Goal: Transaction & Acquisition: Purchase product/service

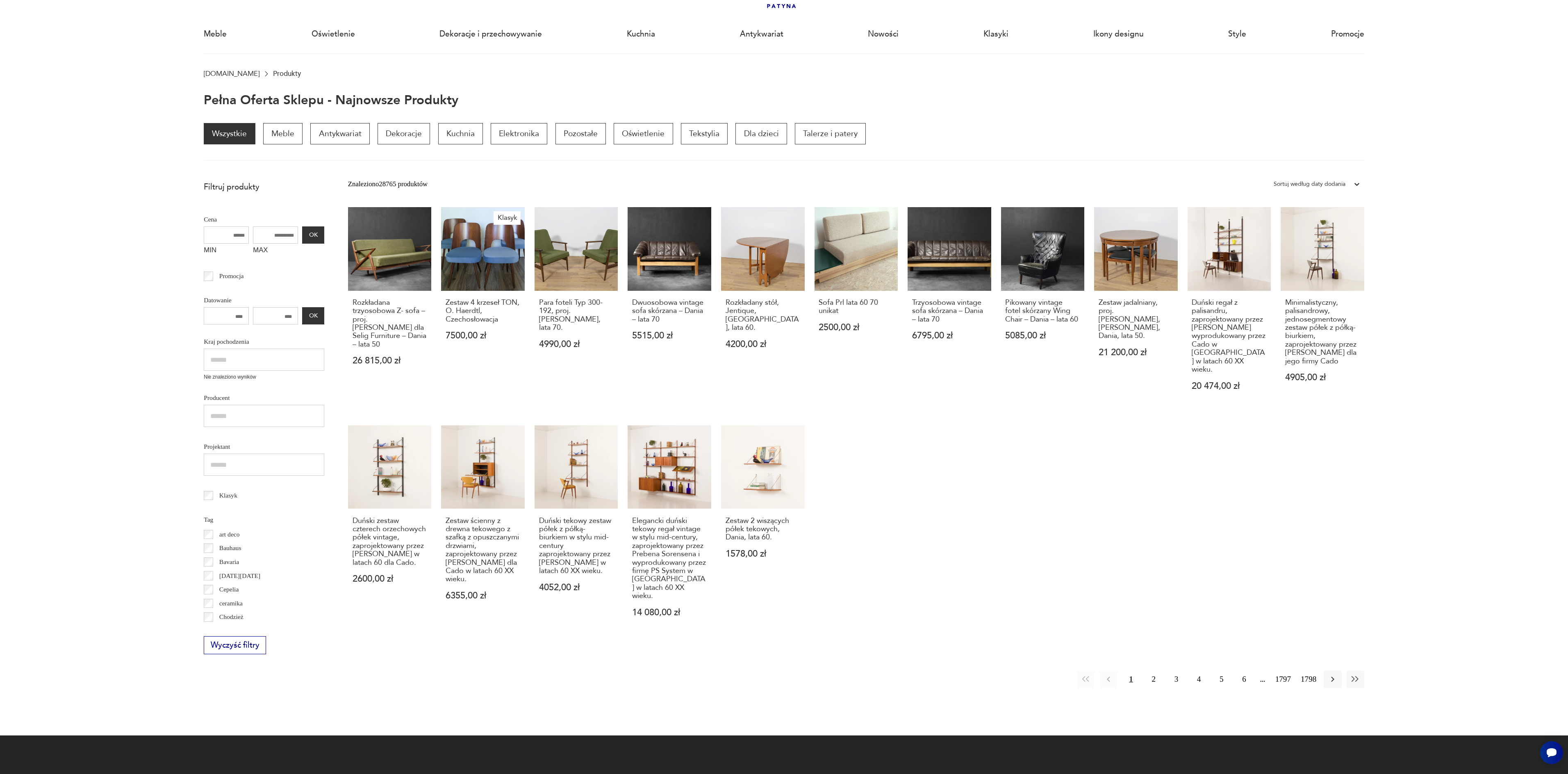
scroll to position [55, 0]
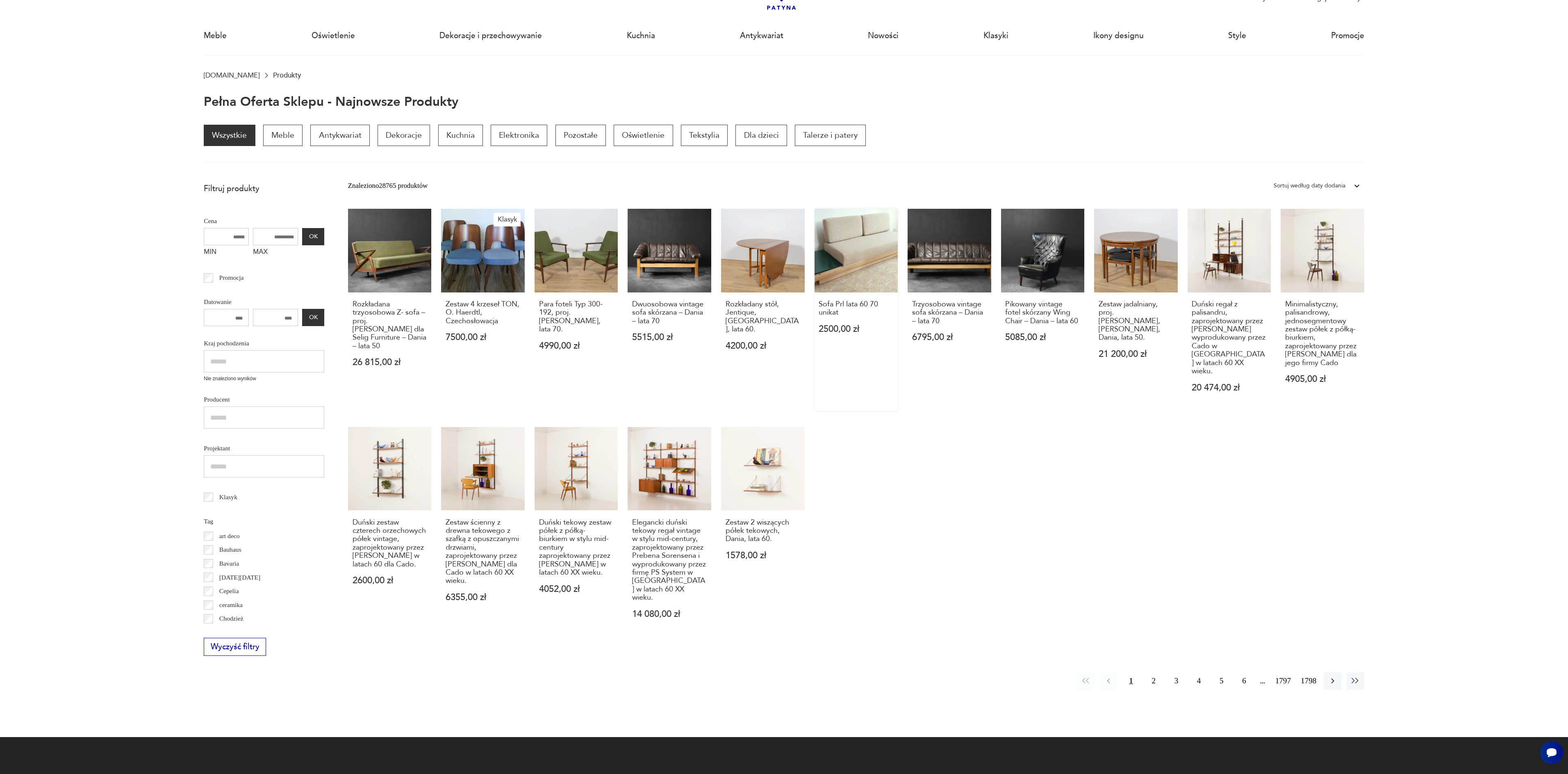
click at [831, 252] on link "Sofa Prl lata 60 70 unikat 2500,00 zł" at bounding box center [856, 310] width 83 height 202
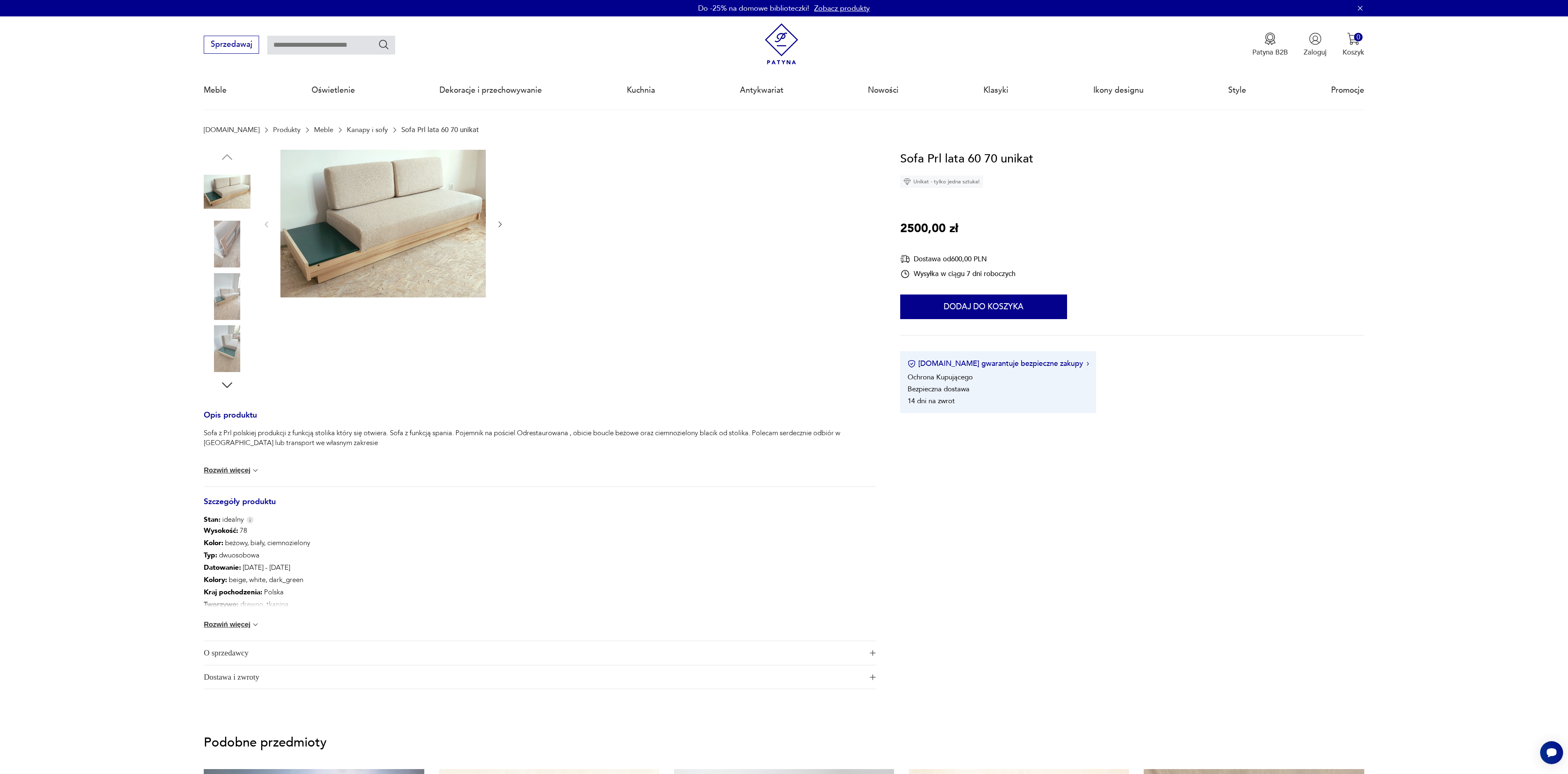
click at [500, 226] on icon "button" at bounding box center [501, 225] width 8 height 8
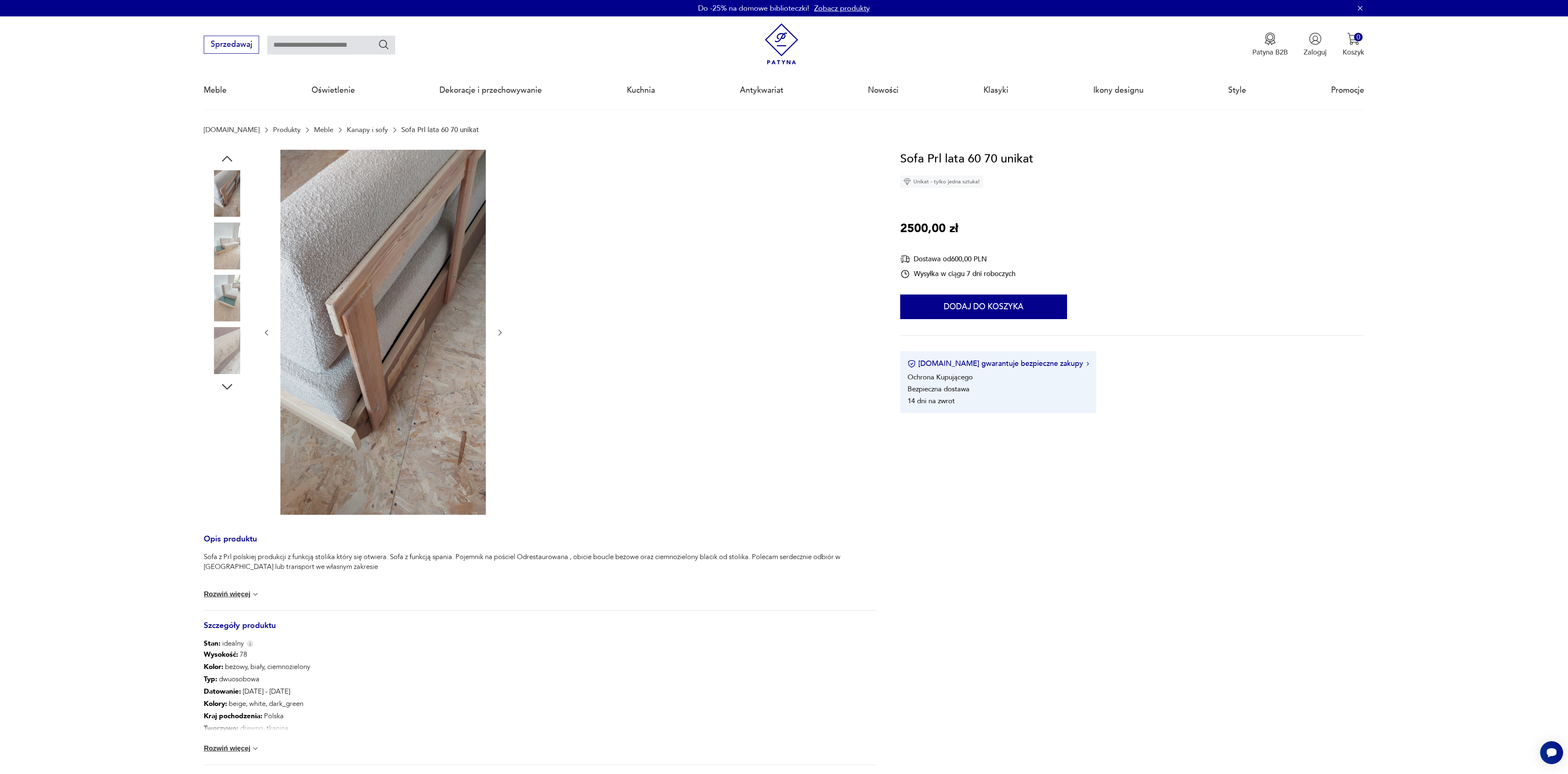
click at [500, 226] on div at bounding box center [384, 333] width 242 height 367
click at [500, 335] on icon "button" at bounding box center [501, 332] width 3 height 6
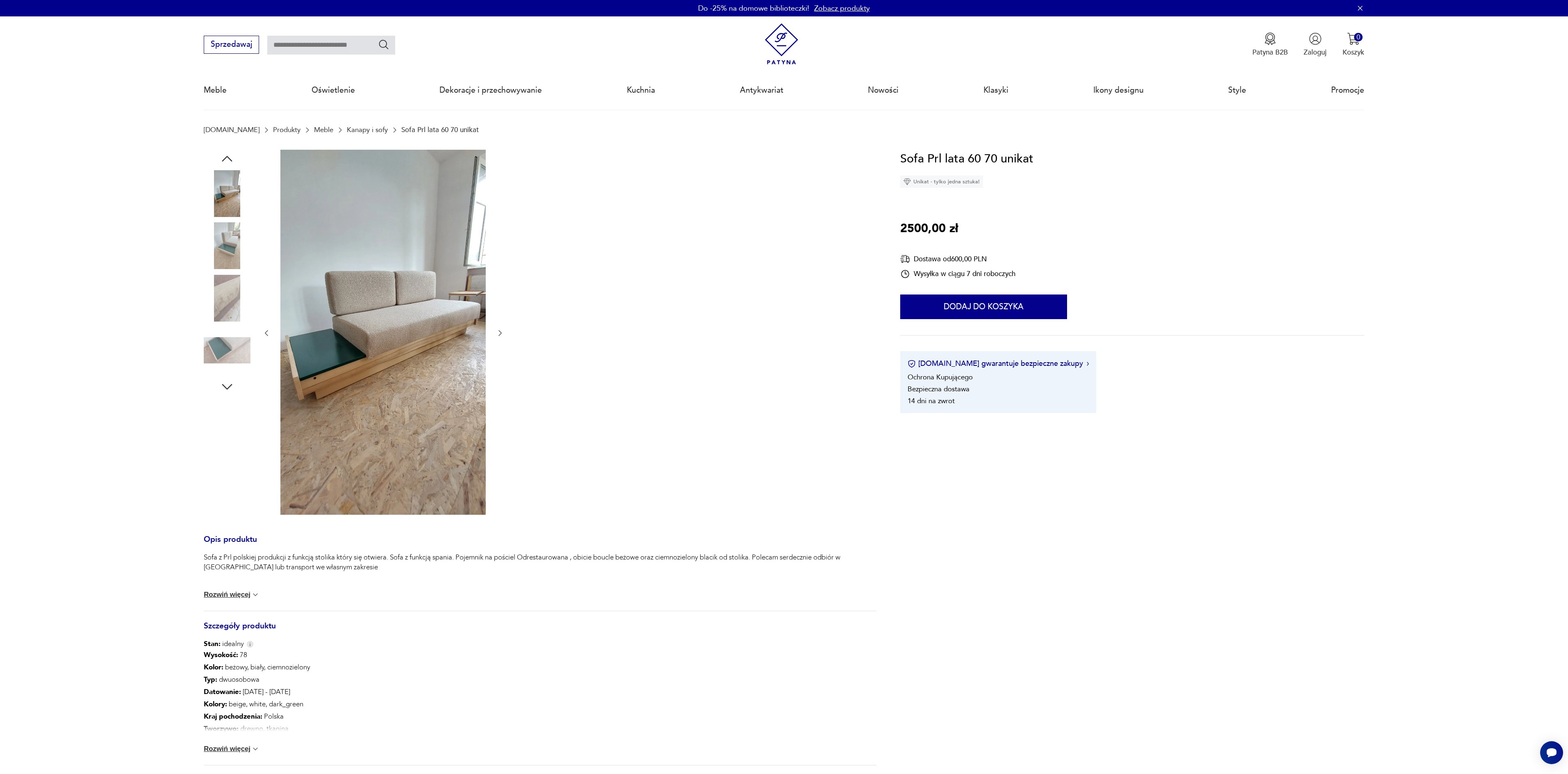
click at [500, 335] on icon "button" at bounding box center [501, 332] width 3 height 6
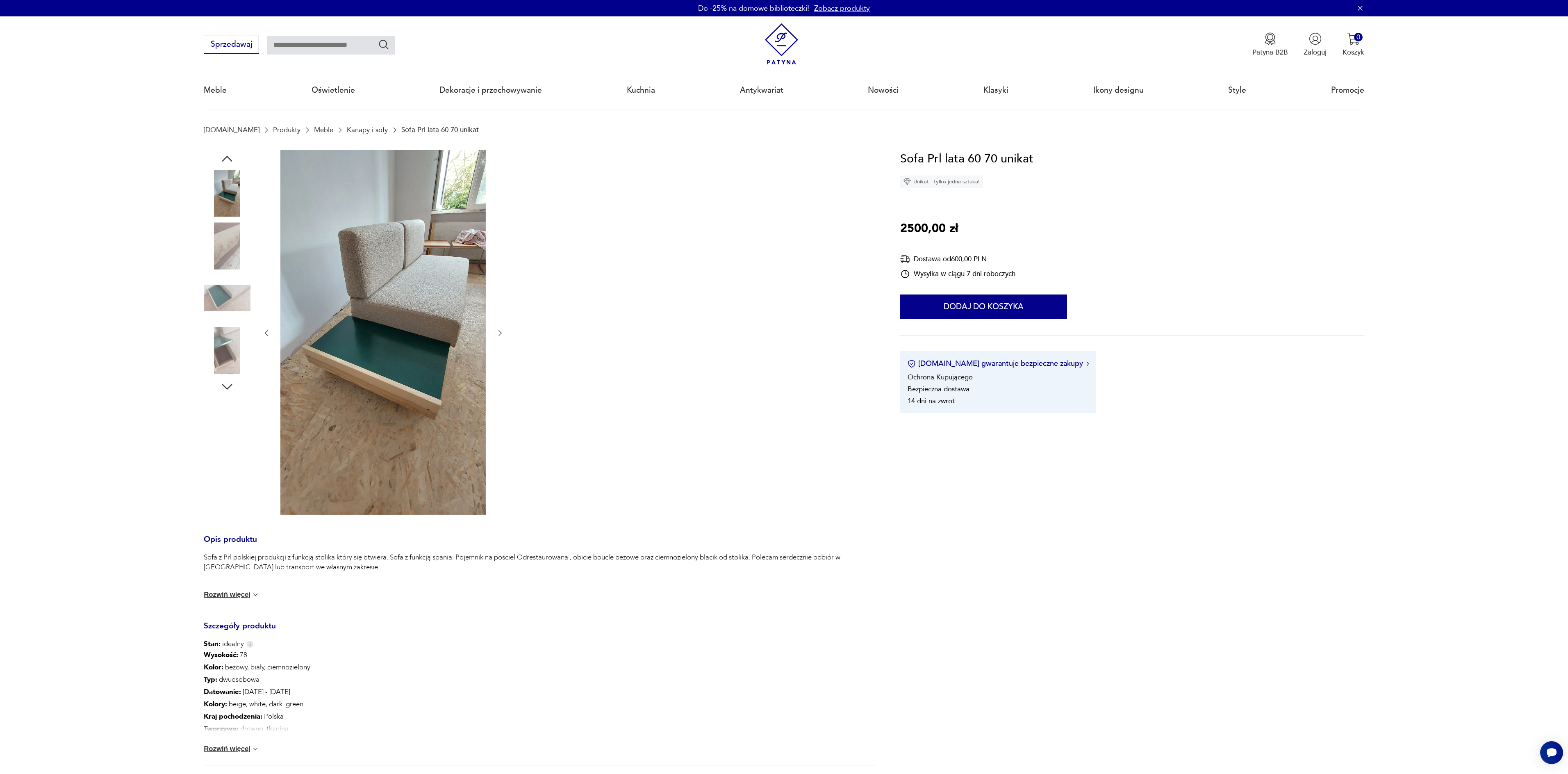
click at [500, 335] on icon "button" at bounding box center [501, 332] width 3 height 6
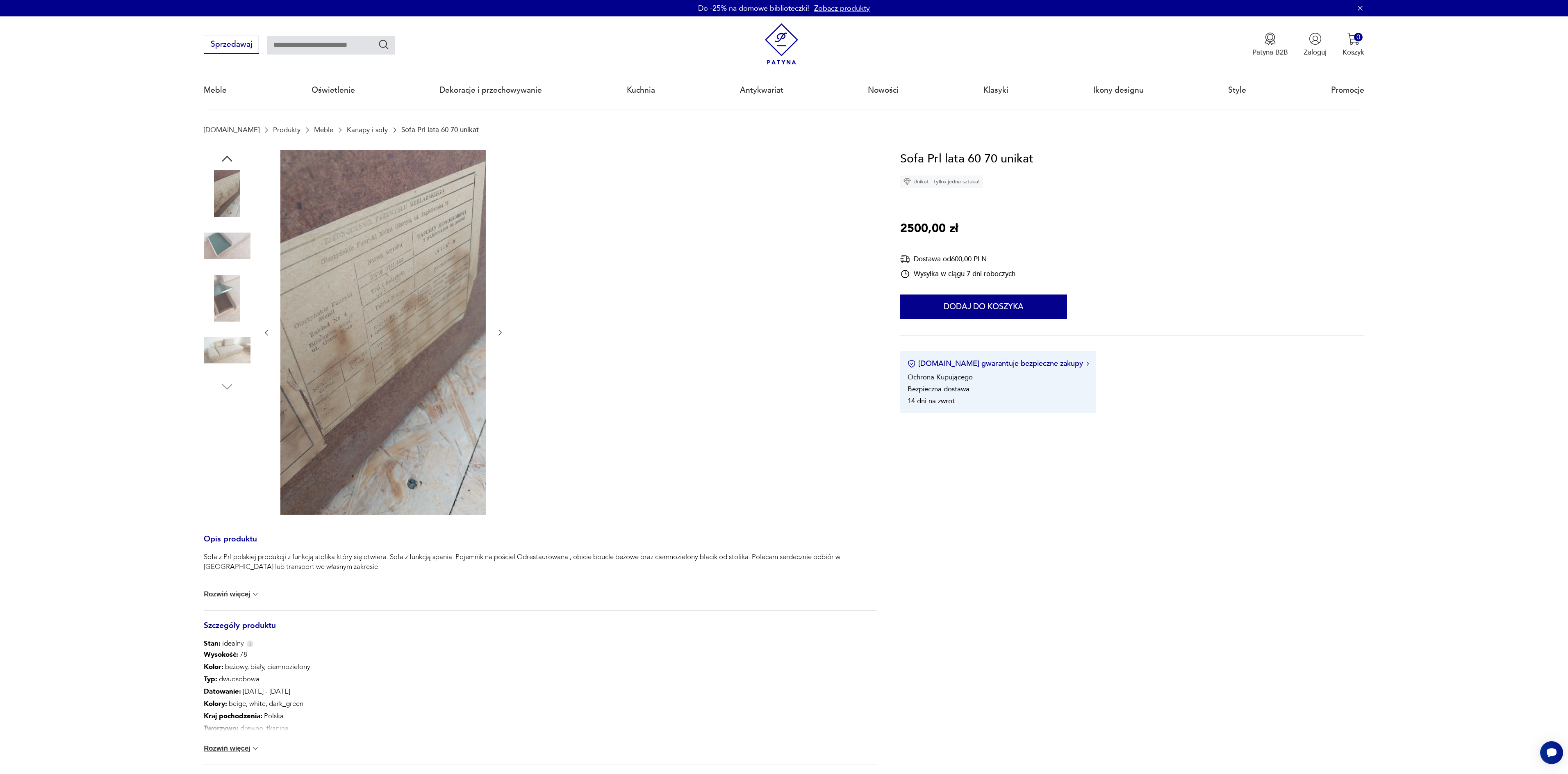
click at [500, 335] on icon "button" at bounding box center [501, 332] width 3 height 6
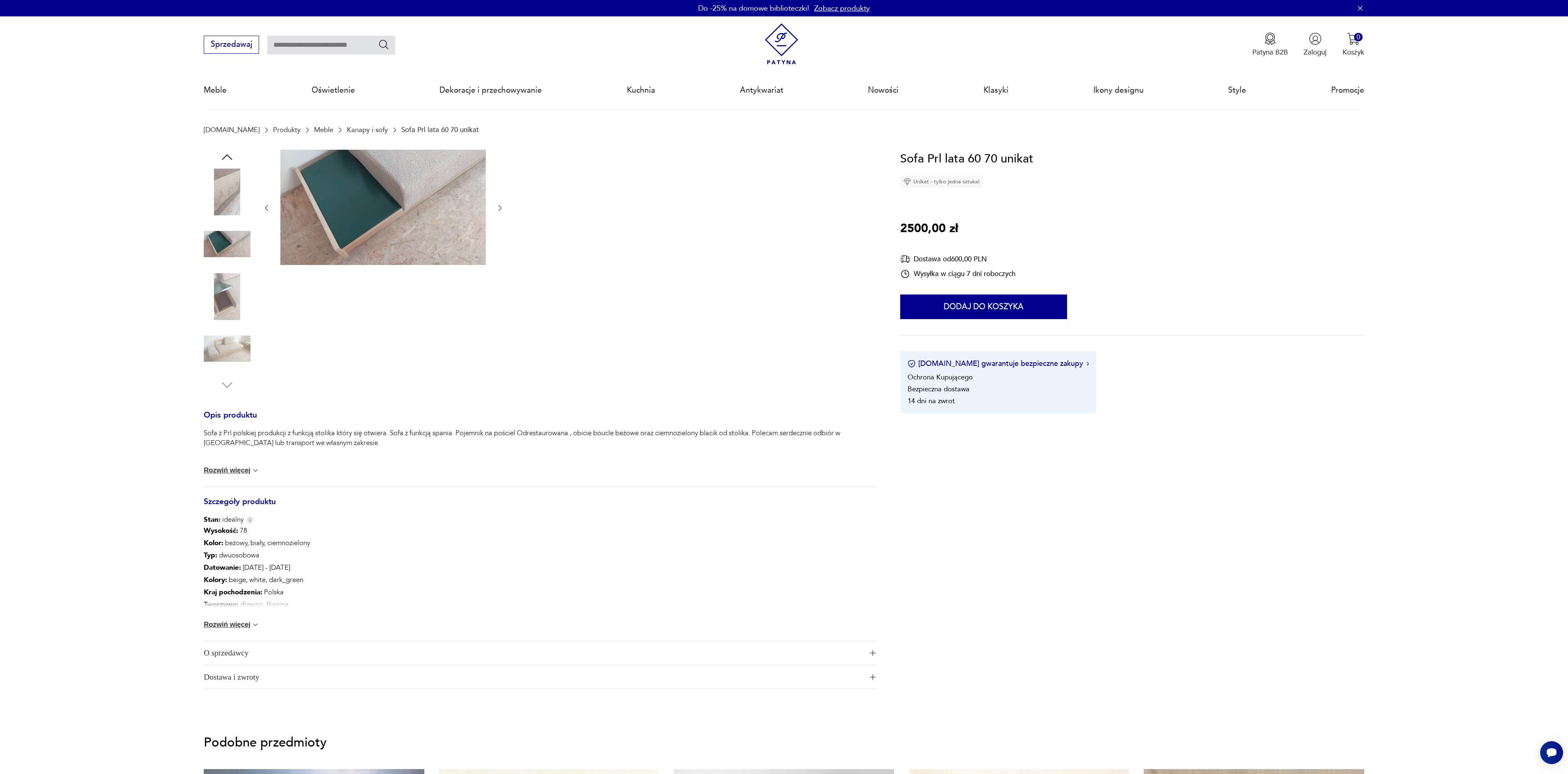
click at [500, 335] on div at bounding box center [384, 271] width 242 height 243
click at [500, 208] on icon "button" at bounding box center [501, 208] width 8 height 8
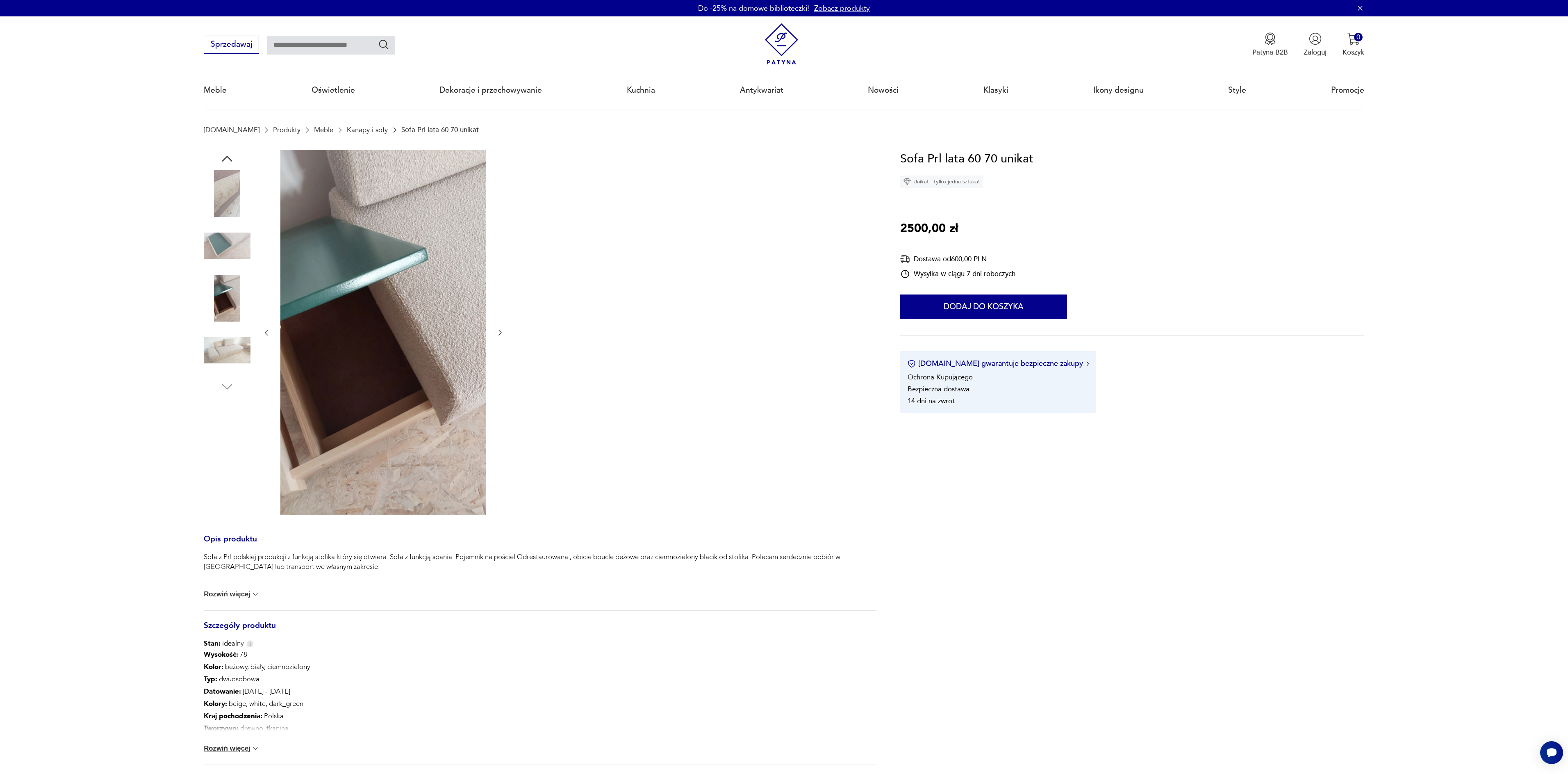
click at [501, 333] on icon "button" at bounding box center [501, 332] width 8 height 8
